Goal: Information Seeking & Learning: Check status

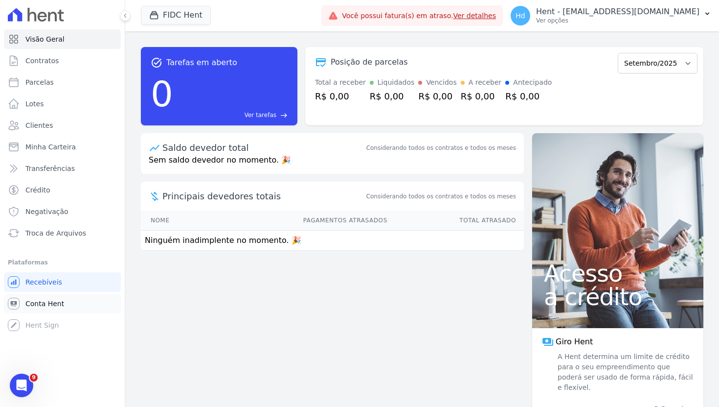
click at [64, 308] on link "Conta Hent" at bounding box center [62, 304] width 117 height 20
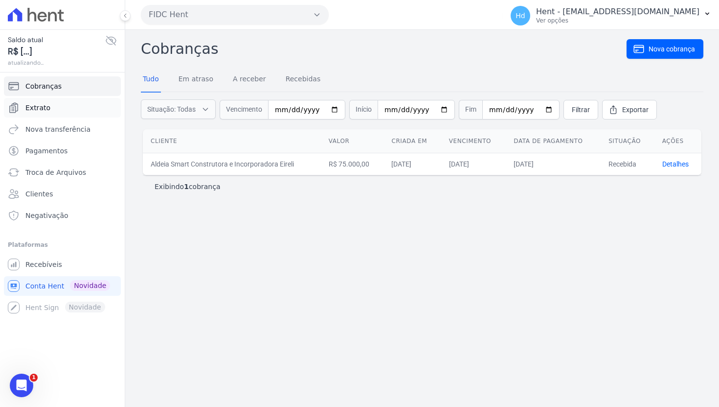
click at [59, 105] on link "Extrato" at bounding box center [62, 108] width 117 height 20
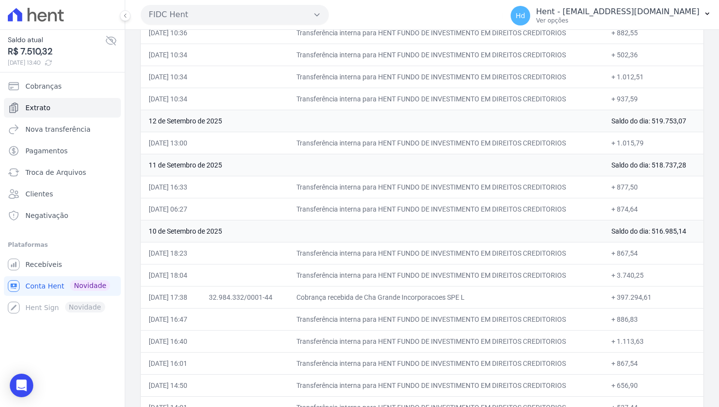
scroll to position [250, 0]
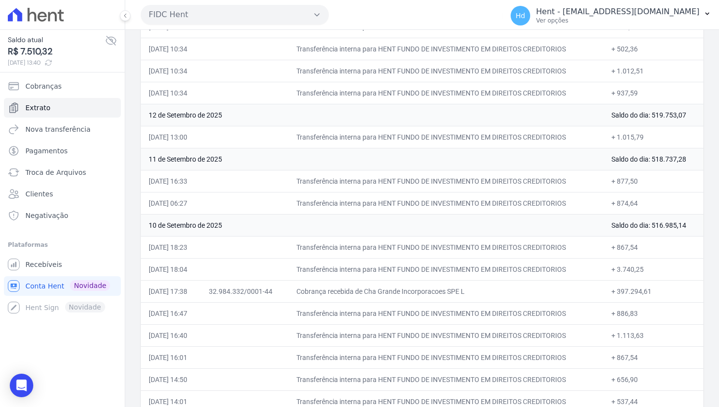
drag, startPoint x: 663, startPoint y: 294, endPoint x: 609, endPoint y: 293, distance: 54.3
click at [610, 293] on td "+ 397.294,61" at bounding box center [654, 291] width 100 height 22
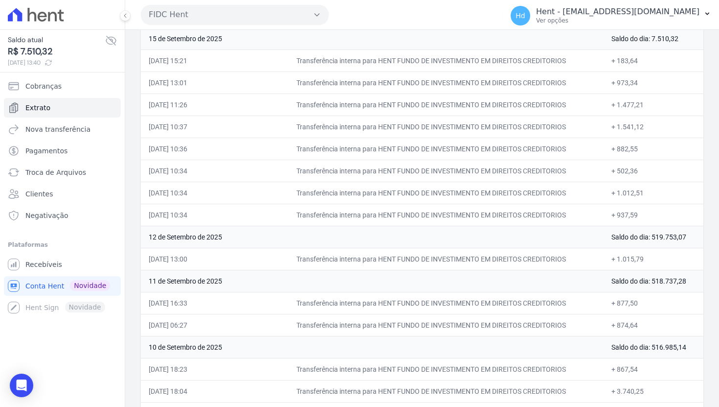
scroll to position [110, 0]
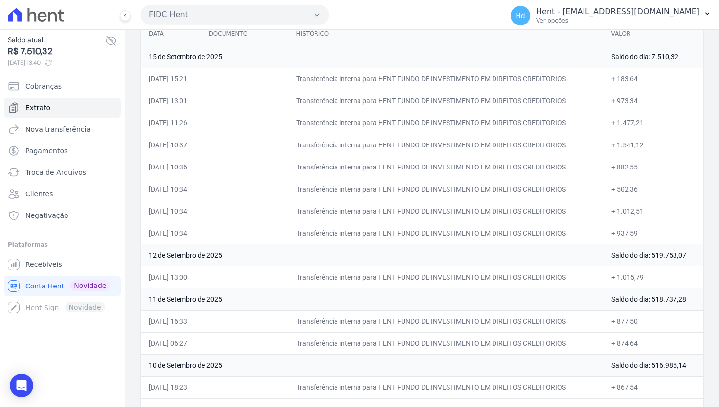
click at [631, 123] on td "+ 1.477,21" at bounding box center [654, 123] width 100 height 22
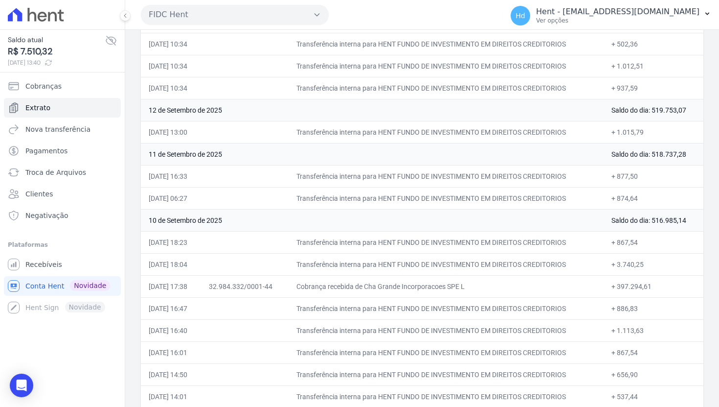
scroll to position [264, 0]
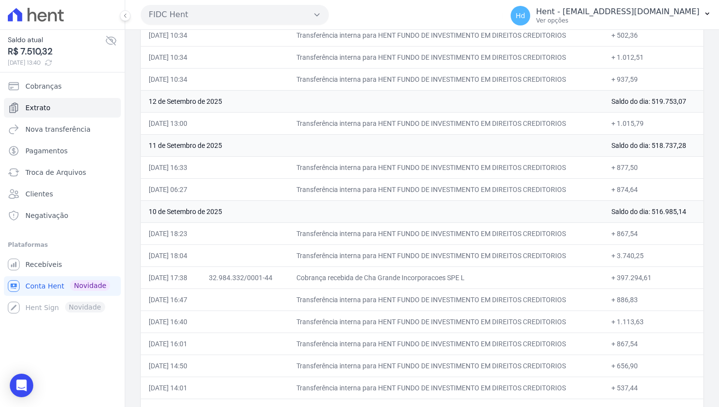
drag, startPoint x: 656, startPoint y: 210, endPoint x: 695, endPoint y: 209, distance: 39.7
click at [695, 209] on td "Saldo do dia: 516.985,14" at bounding box center [654, 211] width 100 height 22
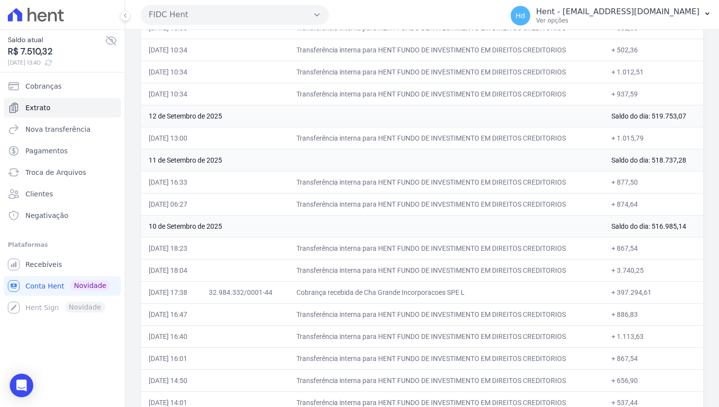
scroll to position [246, 0]
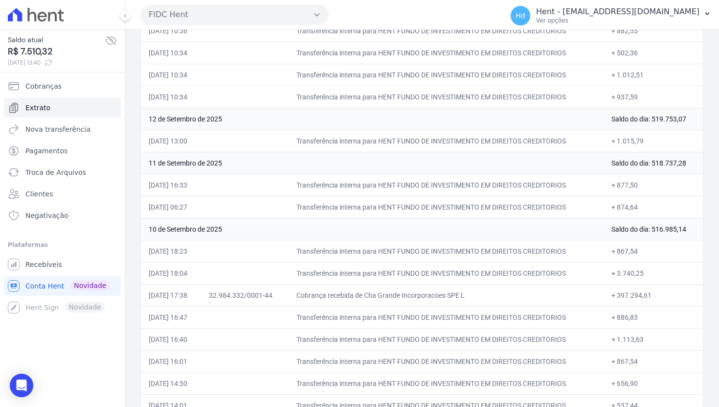
click at [632, 211] on td "+ 874,64" at bounding box center [654, 207] width 100 height 22
click at [633, 188] on td "+ 877,50" at bounding box center [654, 185] width 100 height 22
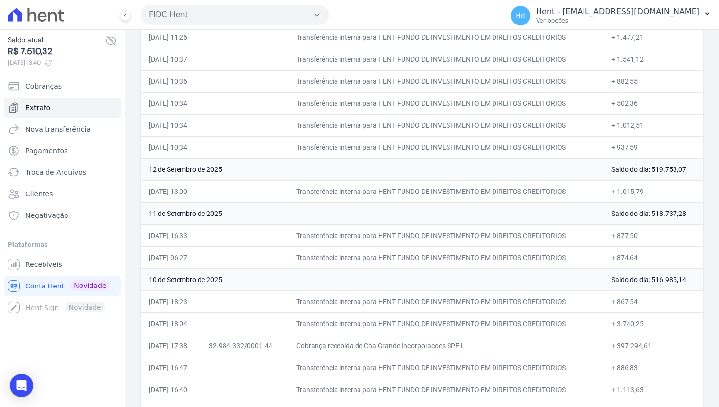
scroll to position [192, 0]
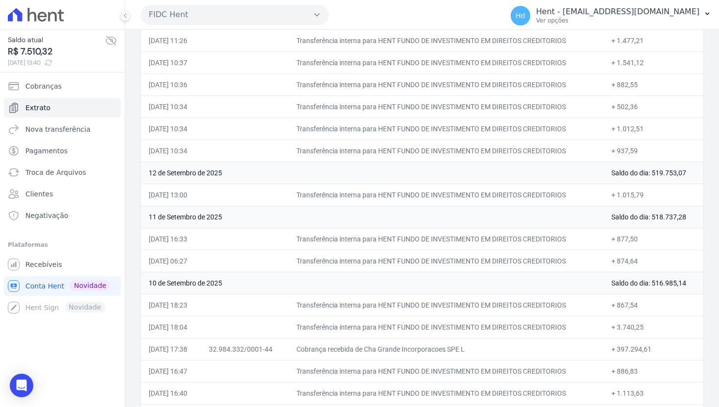
click at [631, 193] on td "+ 1.015,79" at bounding box center [654, 195] width 100 height 22
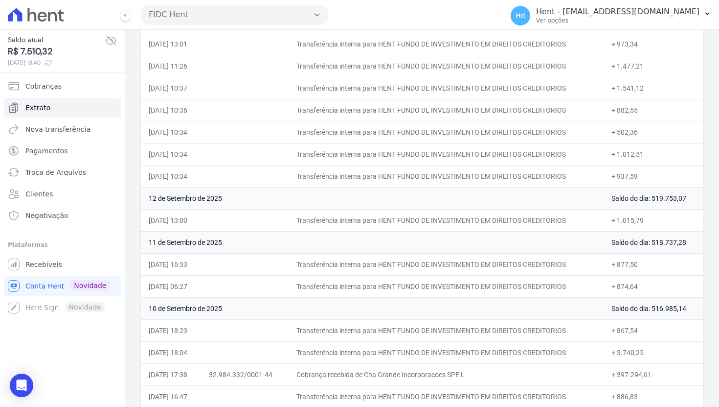
scroll to position [166, 0]
click at [661, 197] on td "Saldo do dia: 519.753,07" at bounding box center [654, 198] width 100 height 22
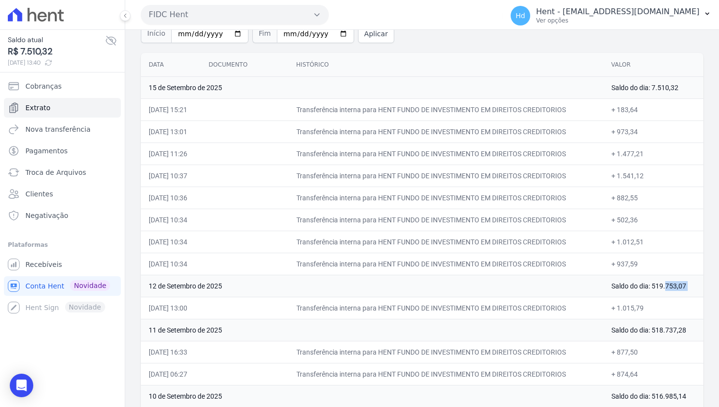
scroll to position [77, 0]
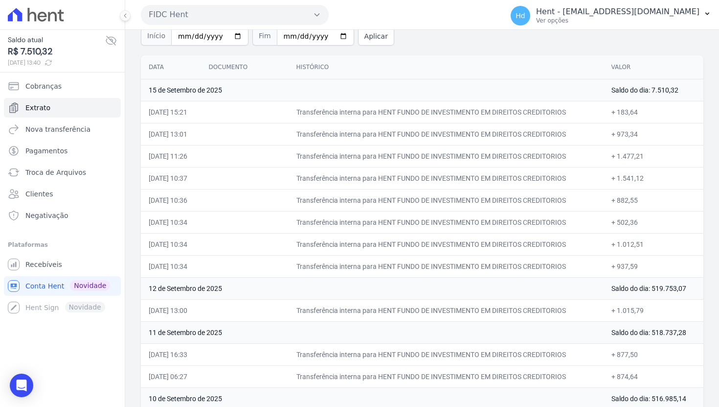
click at [625, 264] on td "+ 937,59" at bounding box center [654, 266] width 100 height 22
click at [658, 92] on td "Saldo do dia: 7.510,32" at bounding box center [654, 90] width 100 height 22
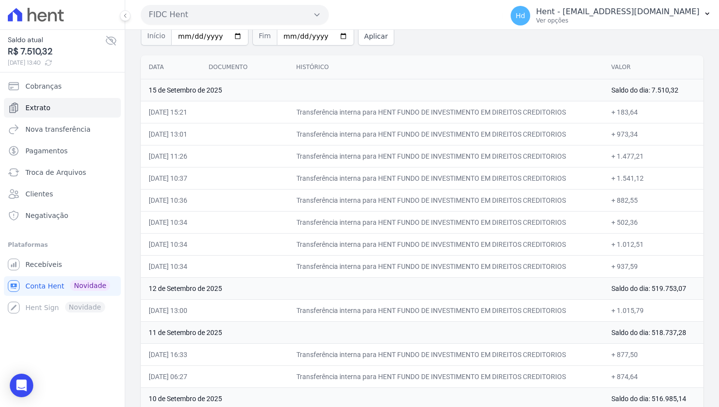
click at [475, 92] on td "15 de Setembro de 2025" at bounding box center [372, 90] width 463 height 22
click at [52, 64] on icon at bounding box center [49, 63] width 8 height 8
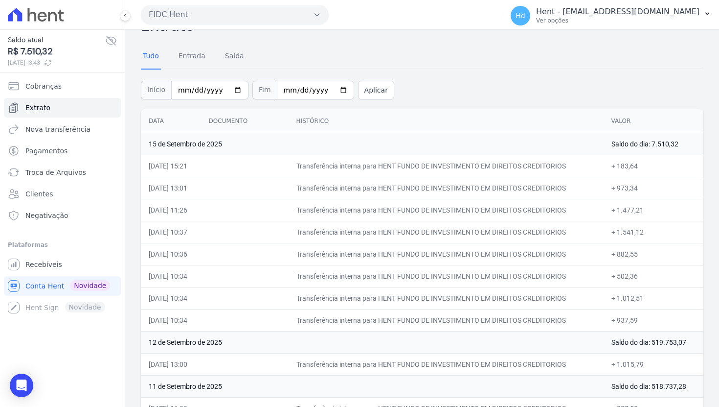
scroll to position [27, 0]
